Goal: Information Seeking & Learning: Learn about a topic

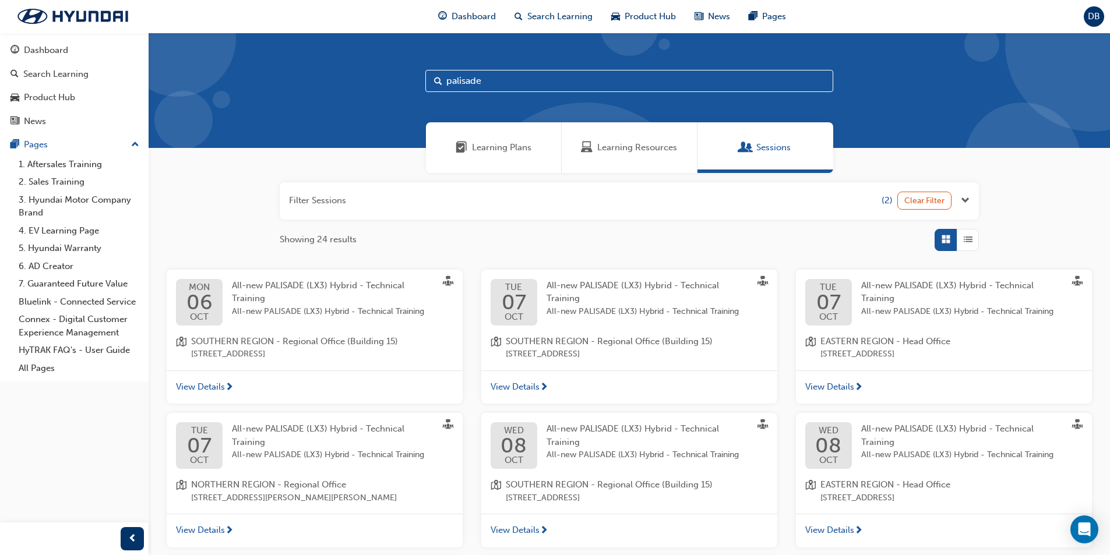
scroll to position [260, 0]
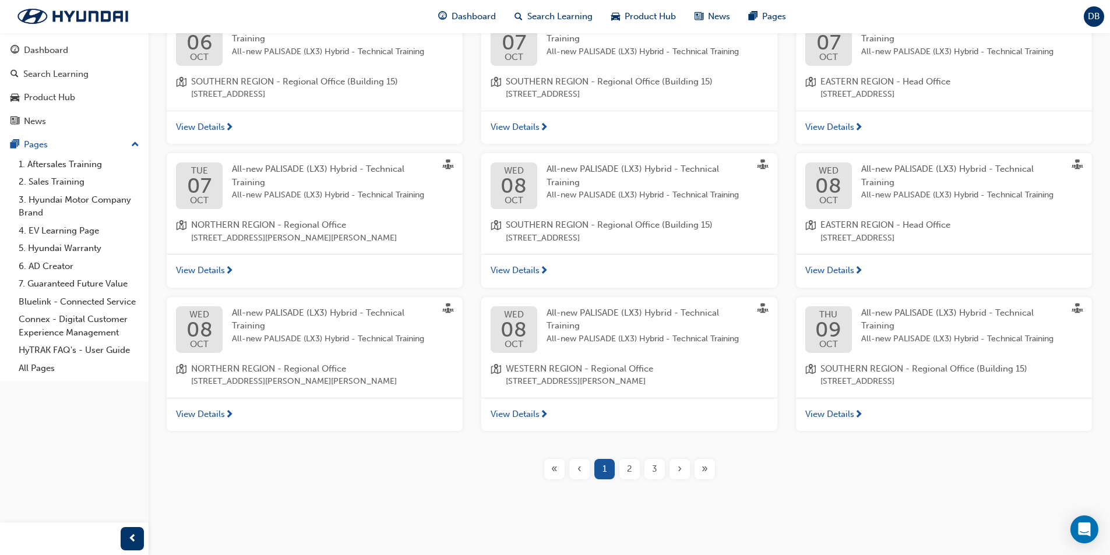
click at [685, 471] on div "›" at bounding box center [679, 469] width 20 height 20
click at [679, 469] on span "›" at bounding box center [680, 469] width 4 height 13
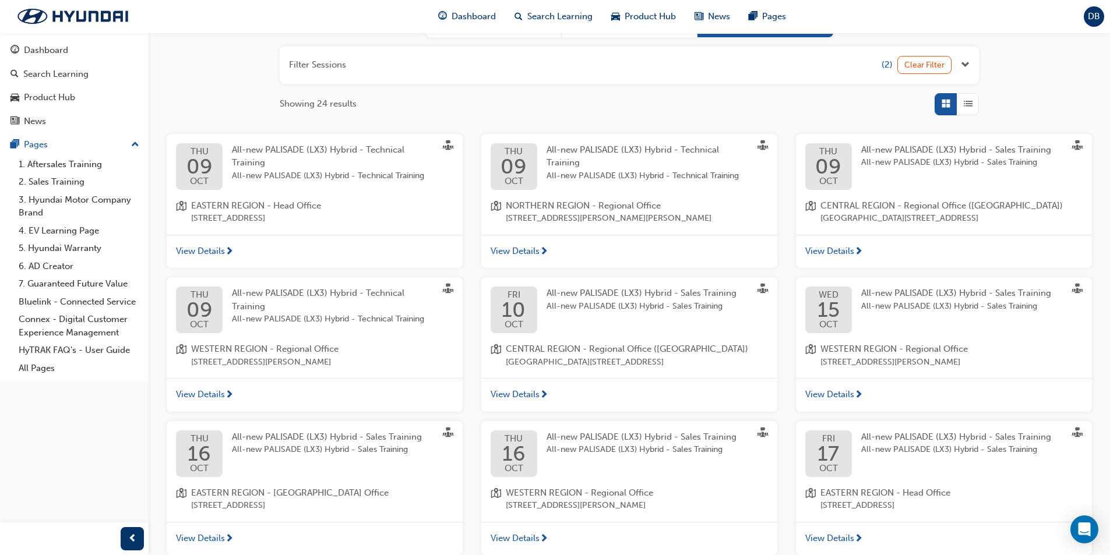
scroll to position [197, 0]
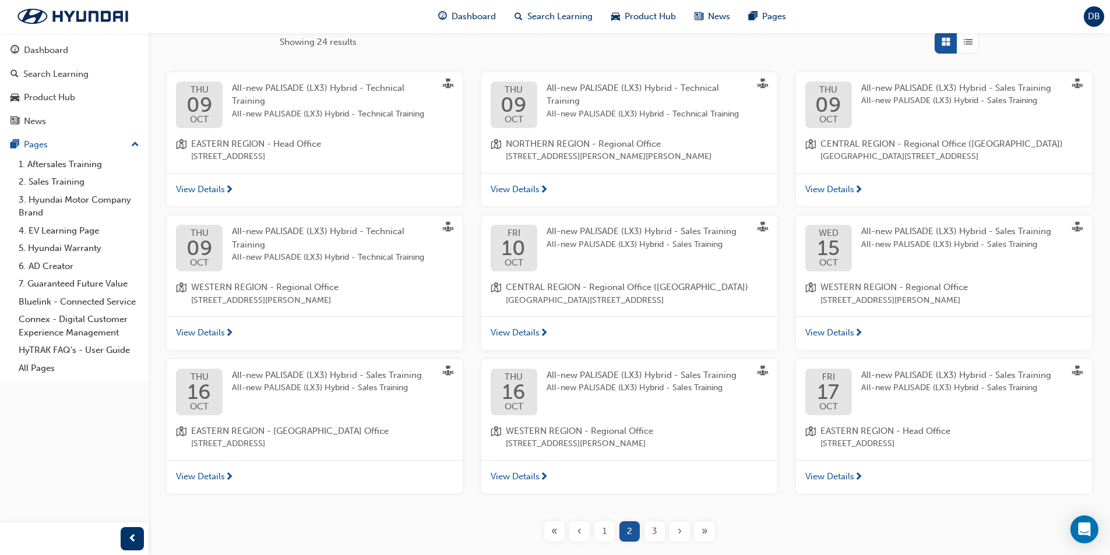
click at [720, 350] on div "View Details" at bounding box center [629, 333] width 296 height 34
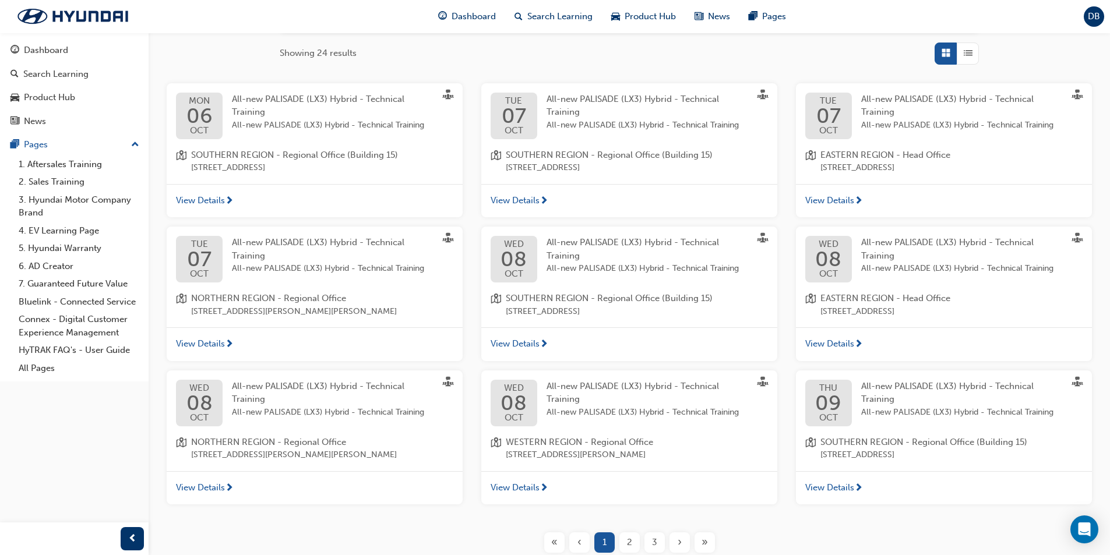
scroll to position [62, 0]
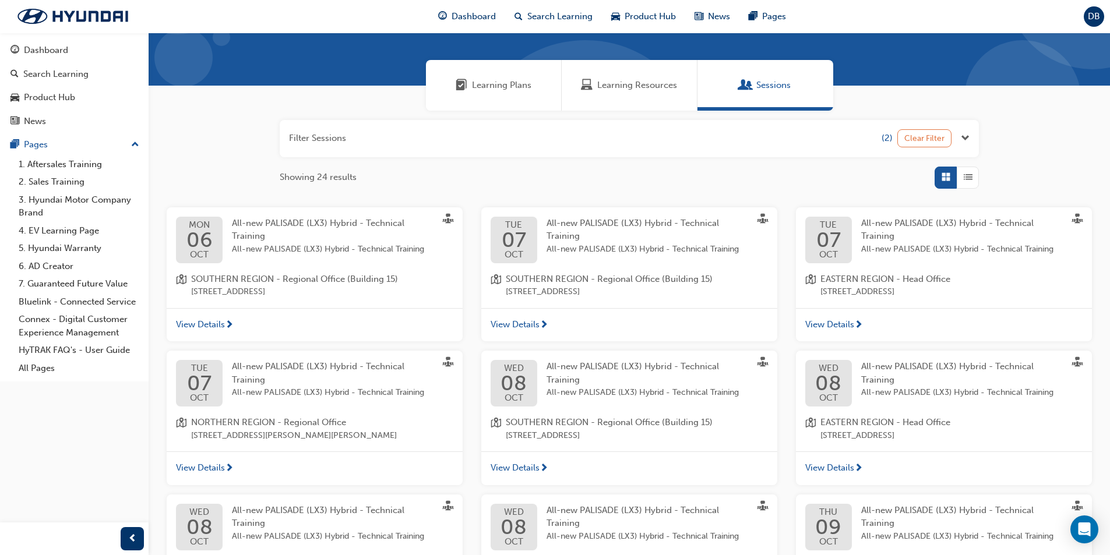
click at [921, 145] on button "Clear Filter" at bounding box center [924, 138] width 55 height 18
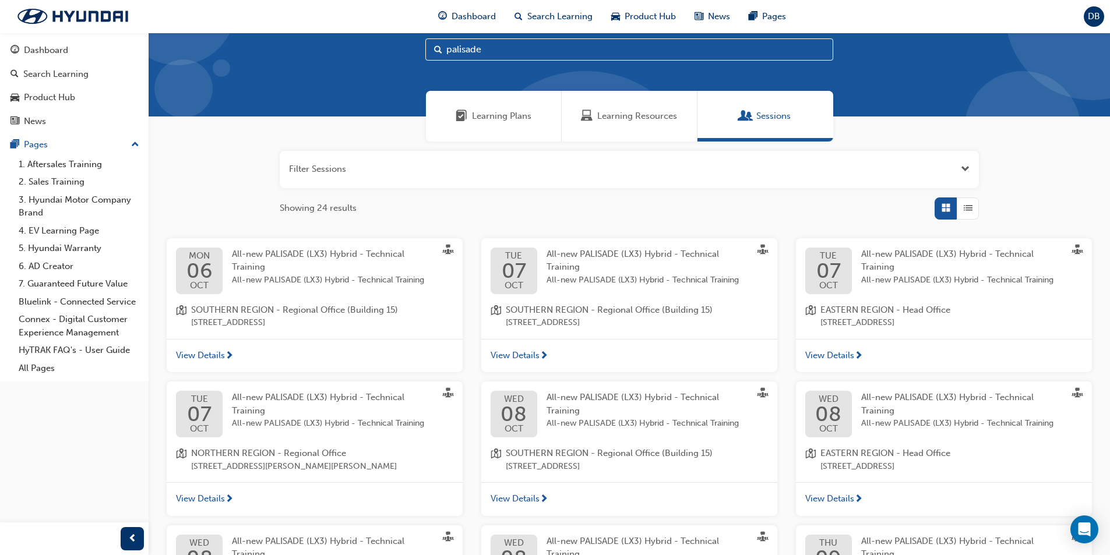
scroll to position [62, 0]
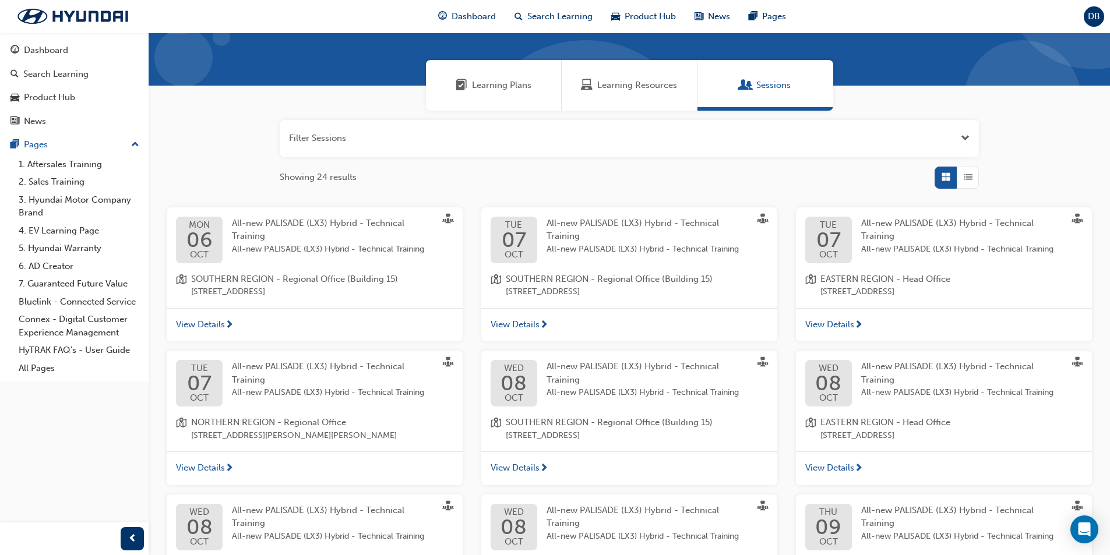
click at [968, 142] on span "Open the filter" at bounding box center [965, 138] width 9 height 13
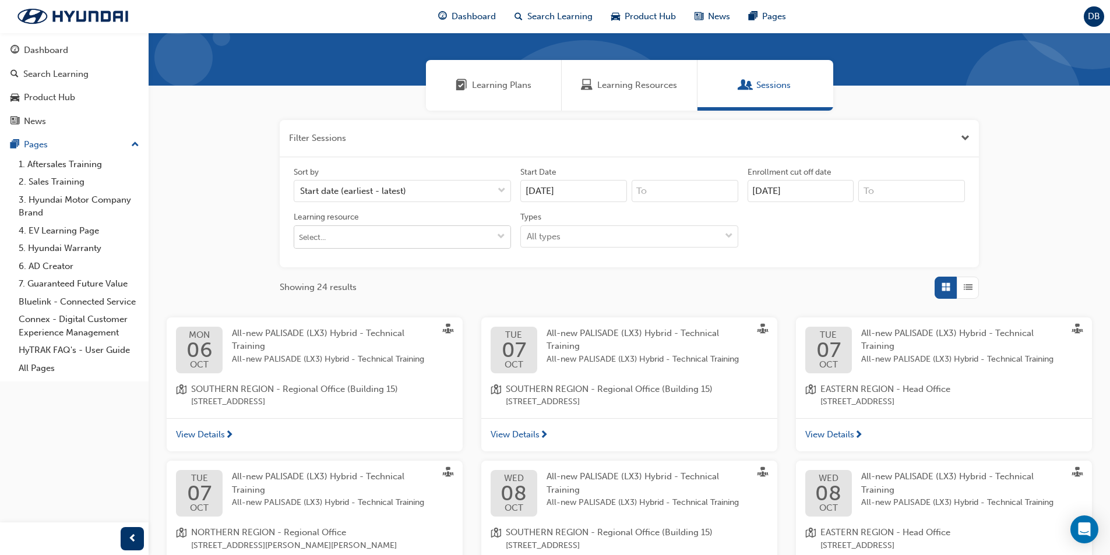
click at [425, 244] on input "Learning resource" at bounding box center [402, 237] width 216 height 22
click at [574, 234] on div "All types" at bounding box center [620, 236] width 199 height 20
click at [528, 234] on input "Types All types" at bounding box center [527, 236] width 1 height 10
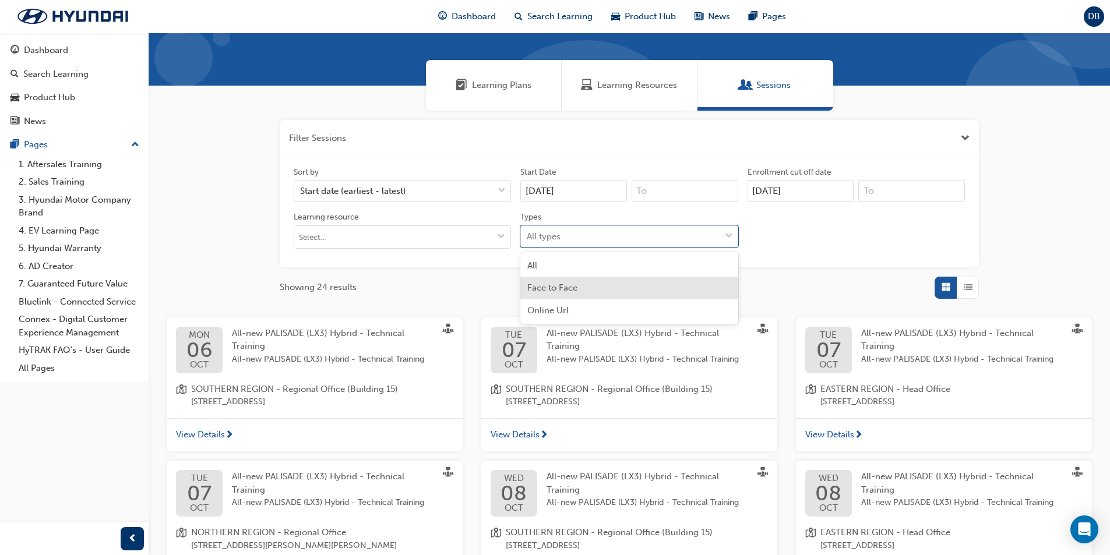
click at [597, 283] on div "Face to Face" at bounding box center [628, 288] width 217 height 23
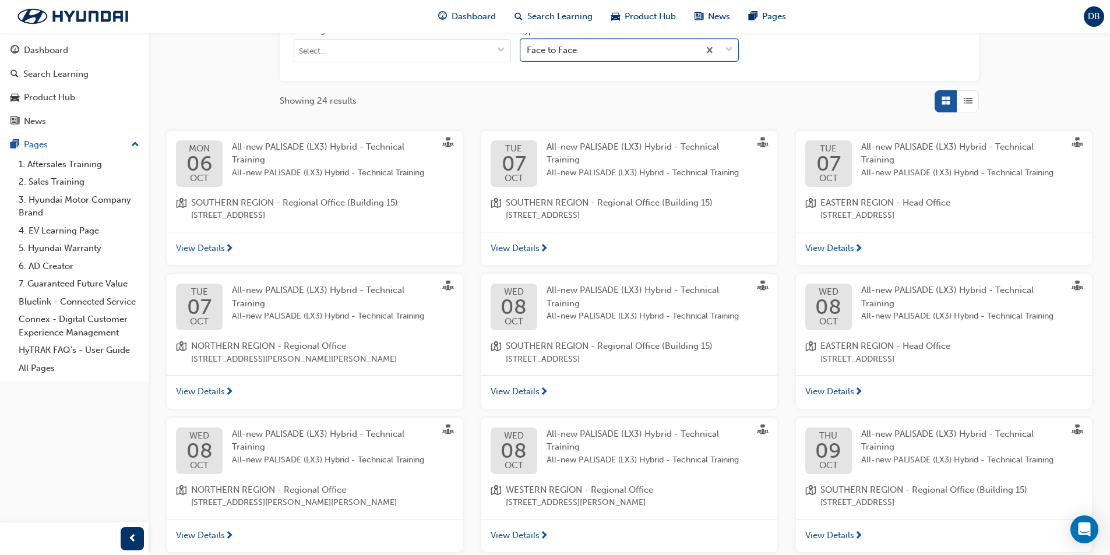
scroll to position [370, 0]
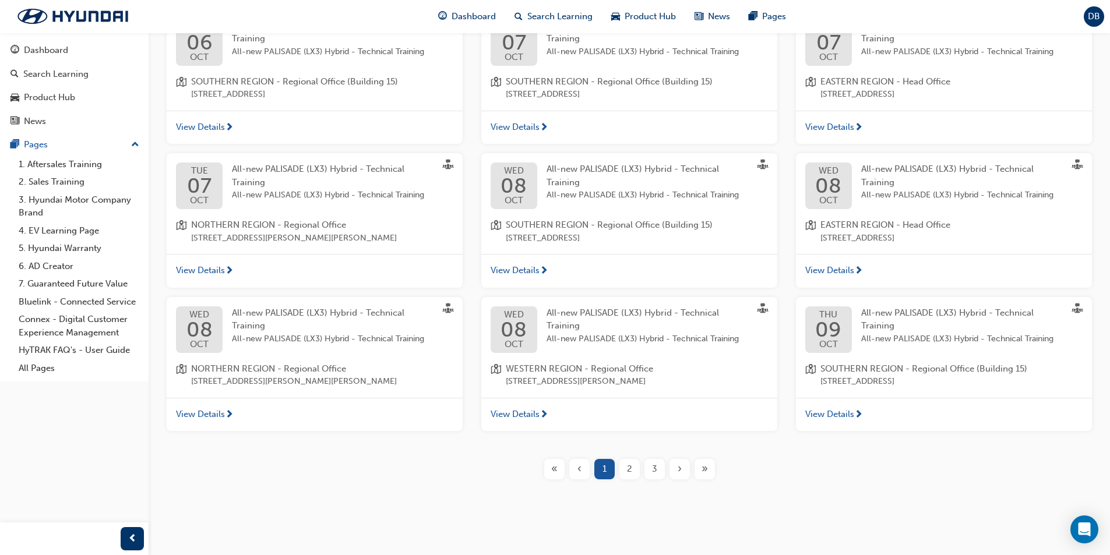
click at [630, 472] on span "2" at bounding box center [629, 469] width 5 height 13
click at [630, 471] on span "2" at bounding box center [629, 469] width 5 height 13
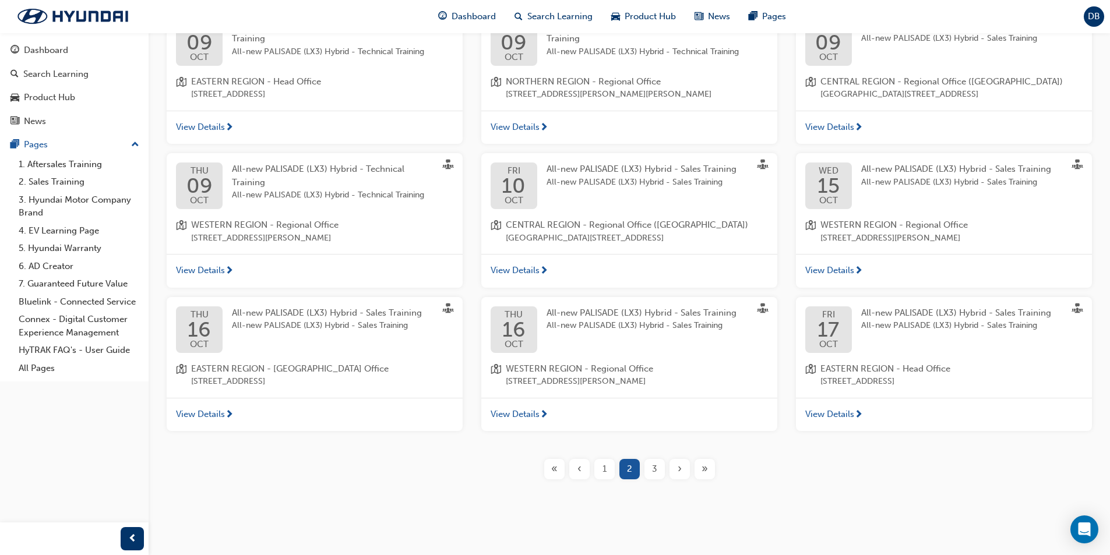
click at [659, 479] on div "3" at bounding box center [654, 469] width 20 height 20
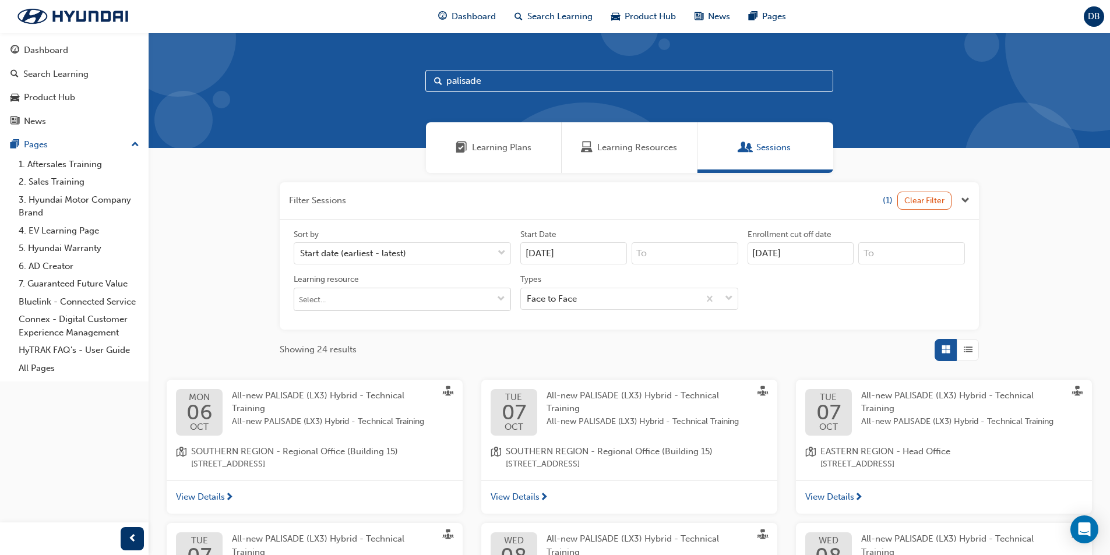
click at [381, 309] on input "Learning resource" at bounding box center [402, 299] width 216 height 22
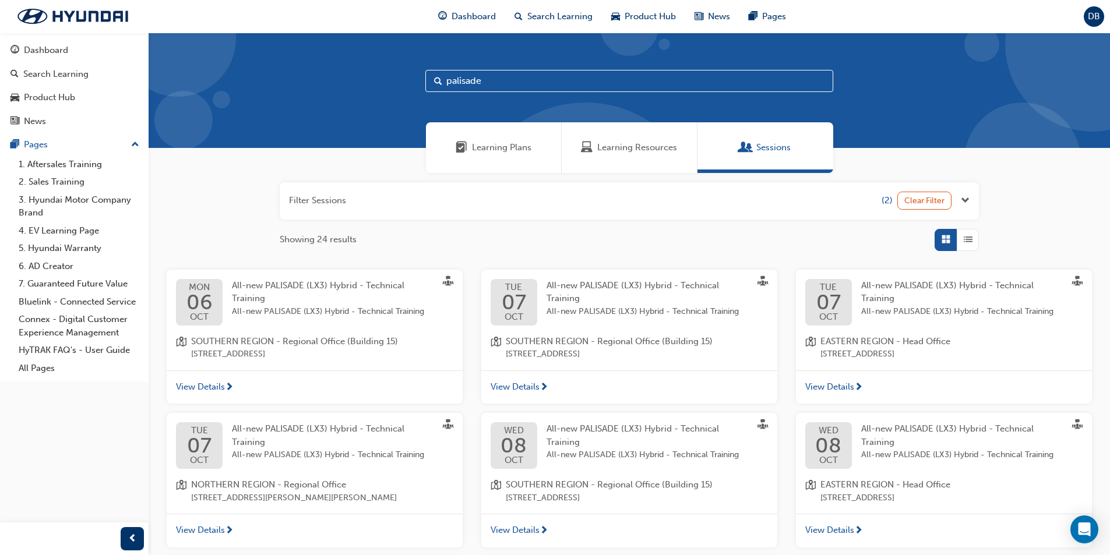
click at [572, 82] on input "palisade" at bounding box center [629, 81] width 408 height 22
type input "palisade sales"
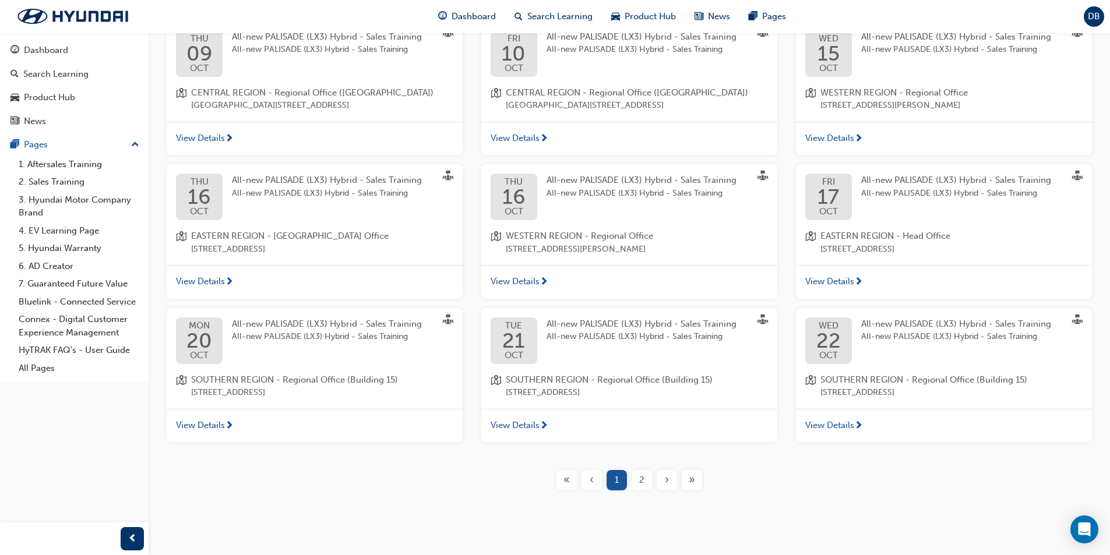
scroll to position [273, 0]
